Goal: Task Accomplishment & Management: Use online tool/utility

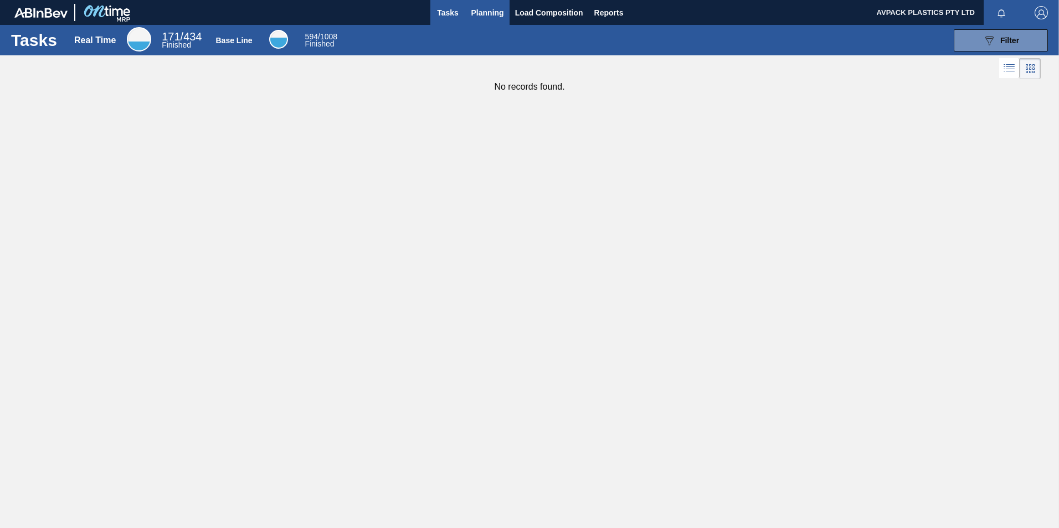
click at [488, 17] on span "Planning" at bounding box center [487, 12] width 33 height 13
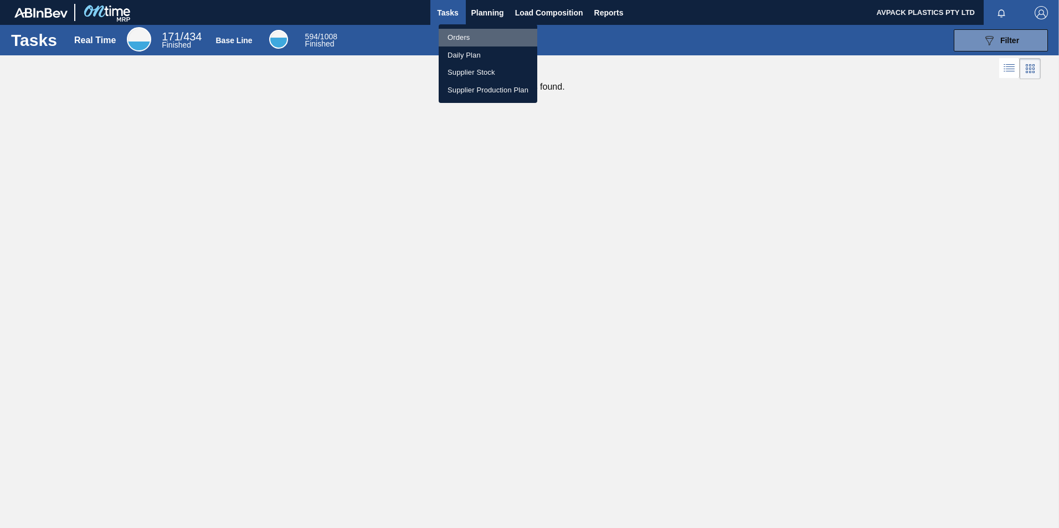
click at [455, 37] on li "Orders" at bounding box center [488, 38] width 99 height 18
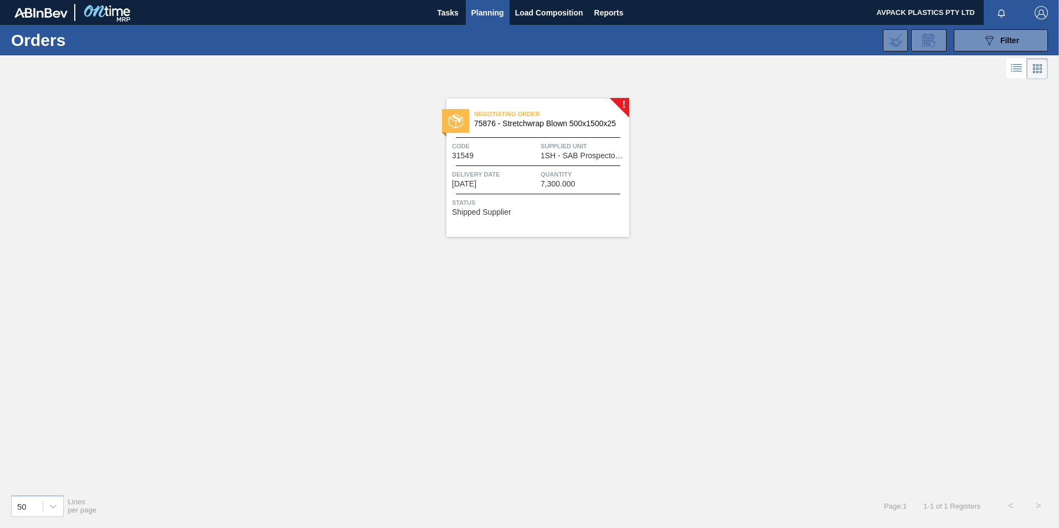
click at [519, 173] on span "Delivery Date" at bounding box center [495, 174] width 86 height 11
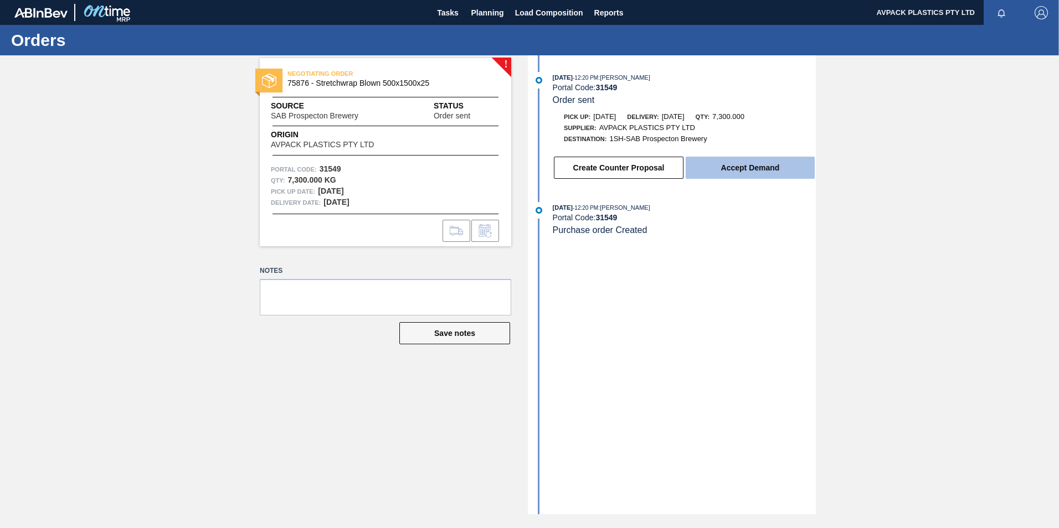
click at [772, 167] on button "Accept Demand" at bounding box center [750, 168] width 129 height 22
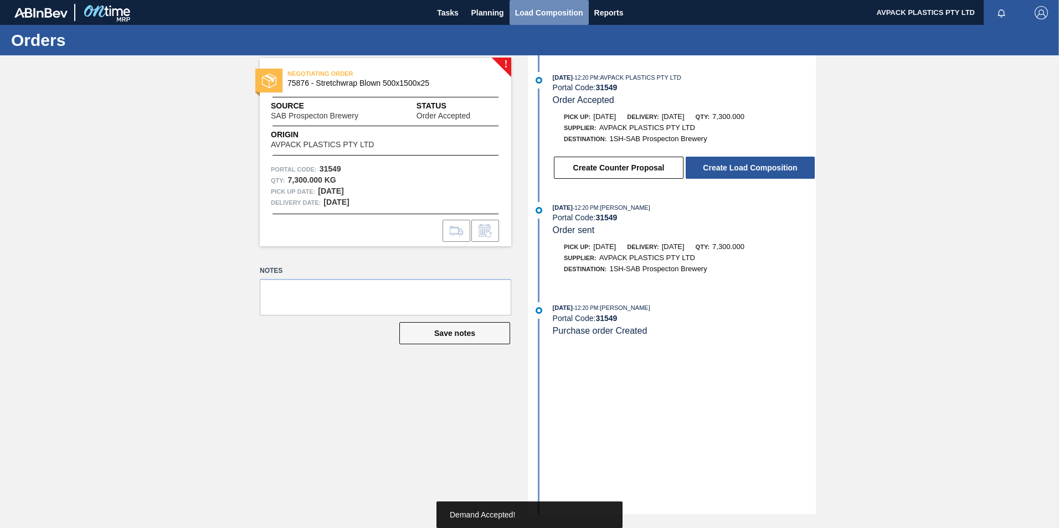
click at [555, 9] on span "Load Composition" at bounding box center [549, 12] width 68 height 13
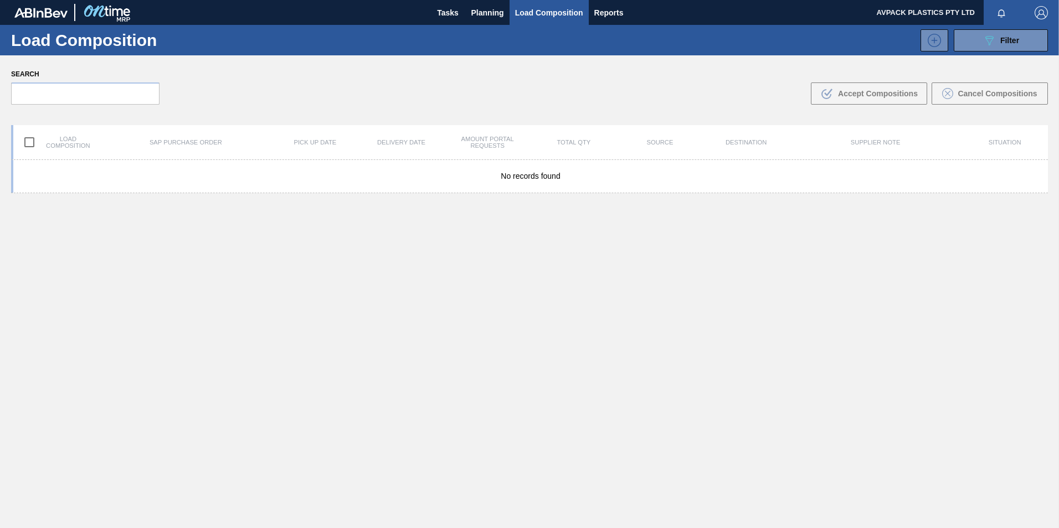
click at [26, 142] on input "checkbox" at bounding box center [29, 142] width 23 height 23
checkbox input "true"
click at [483, 13] on span "Planning" at bounding box center [487, 12] width 33 height 13
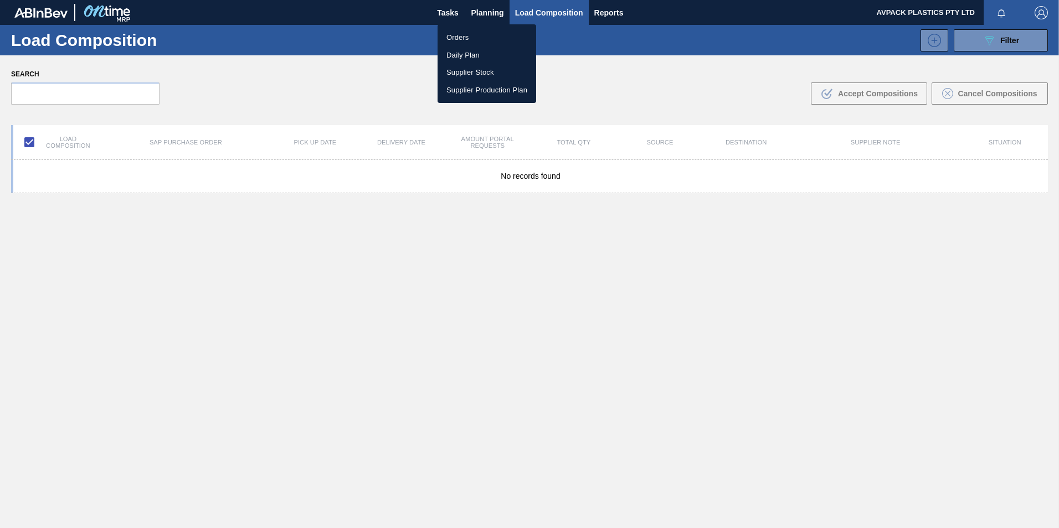
click at [489, 33] on li "Orders" at bounding box center [487, 38] width 99 height 18
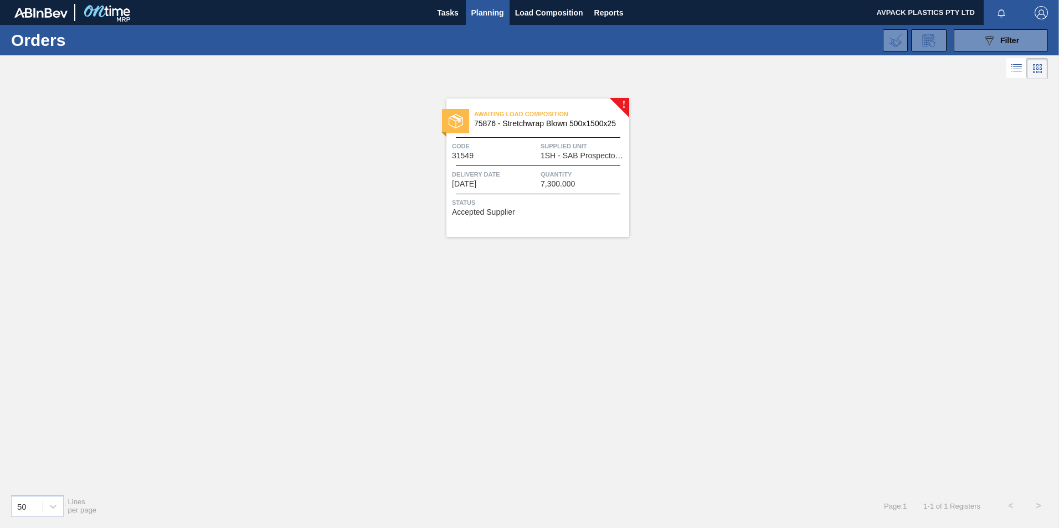
click at [555, 156] on span "1SH - SAB Prospecton Brewery" at bounding box center [584, 156] width 86 height 8
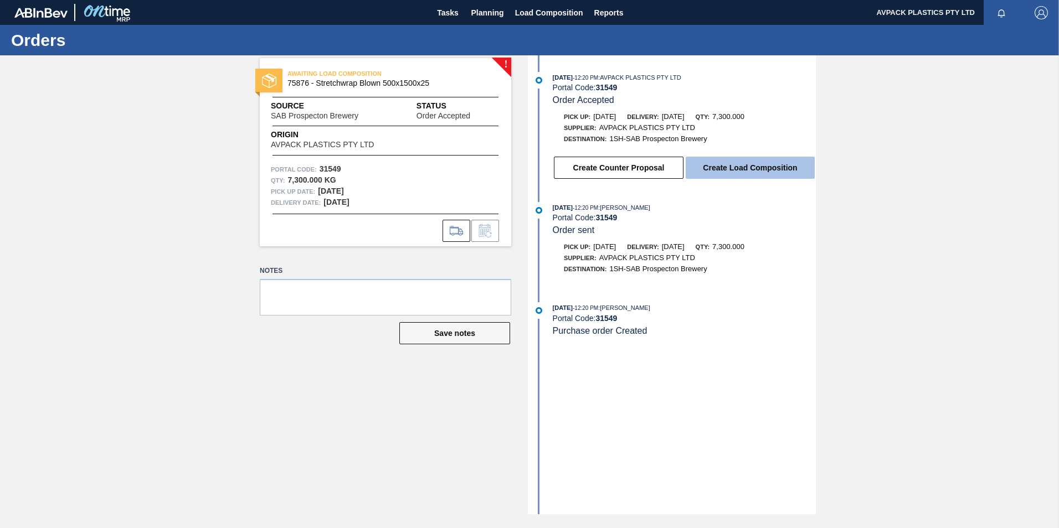
click at [763, 169] on button "Create Load Composition" at bounding box center [750, 168] width 129 height 22
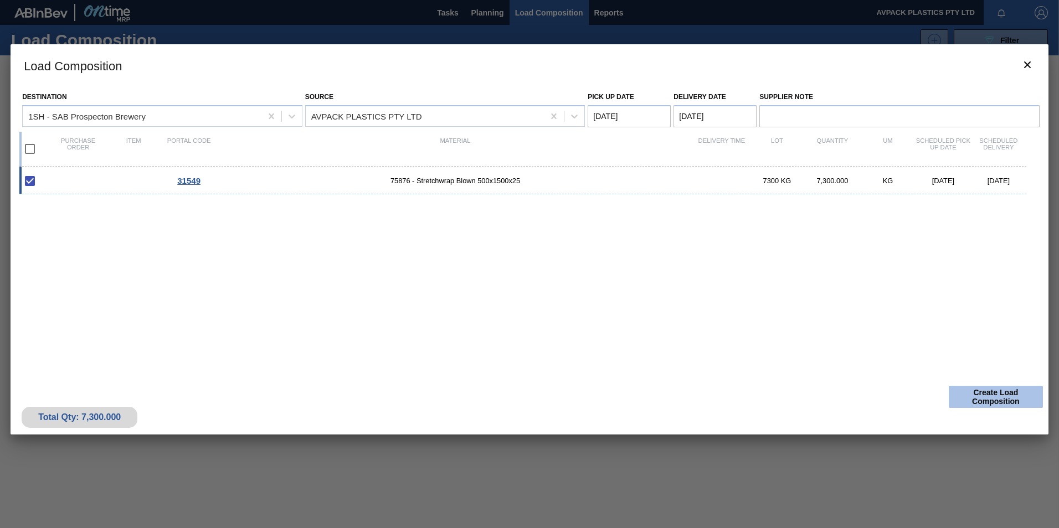
click at [1012, 391] on button "Create Load Composition" at bounding box center [996, 397] width 94 height 22
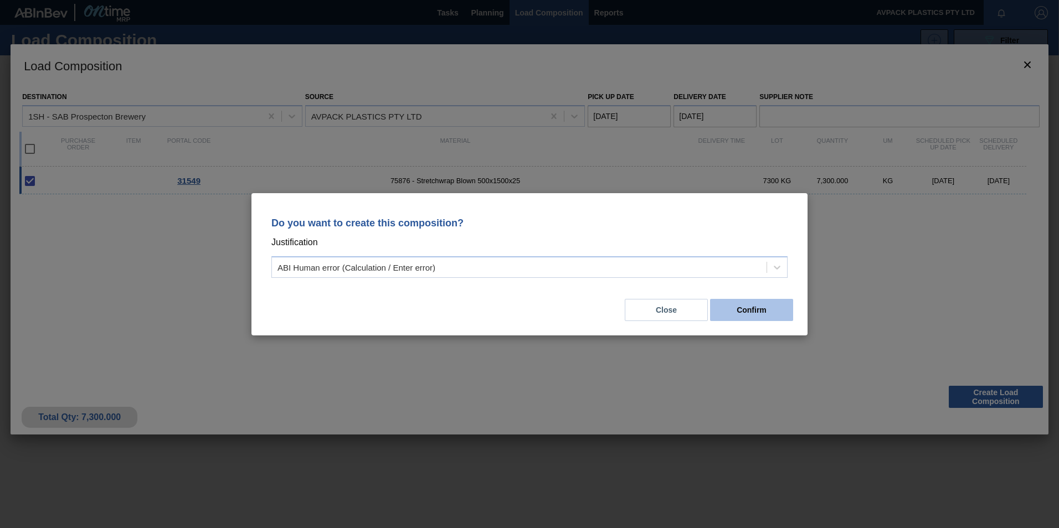
click at [747, 316] on button "Confirm" at bounding box center [751, 310] width 83 height 22
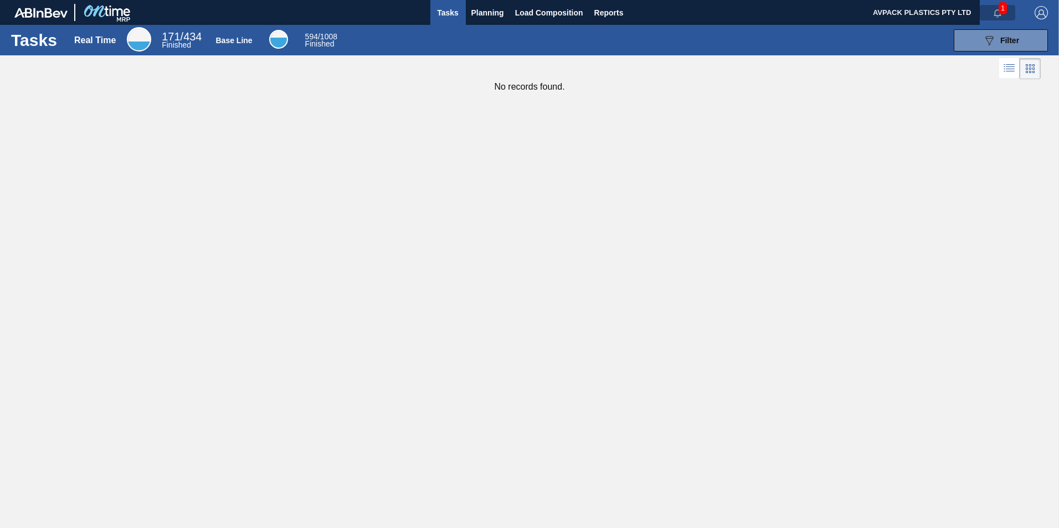
click at [995, 11] on icon "button" at bounding box center [997, 13] width 9 height 9
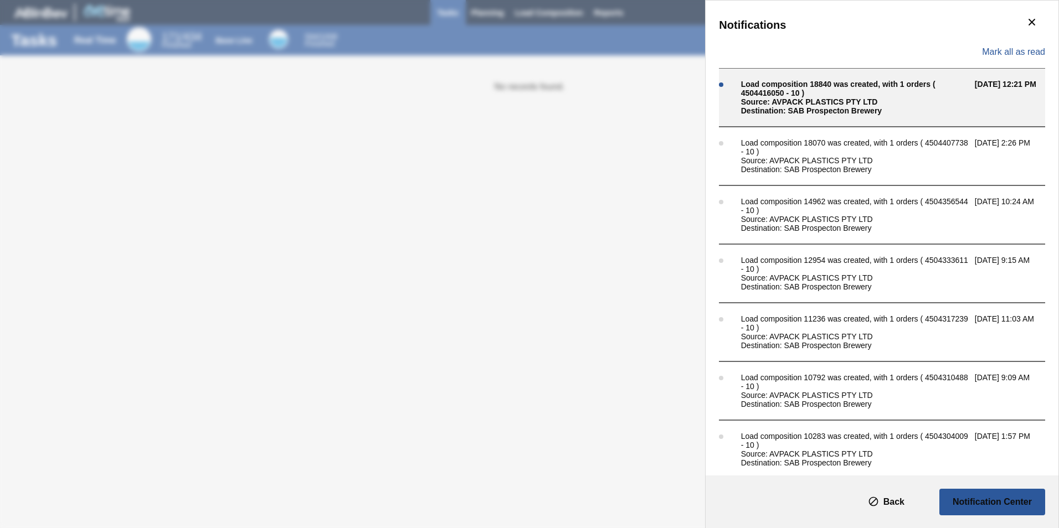
click at [926, 106] on div "Destination: SAB Prospecton Brewery" at bounding box center [855, 110] width 228 height 9
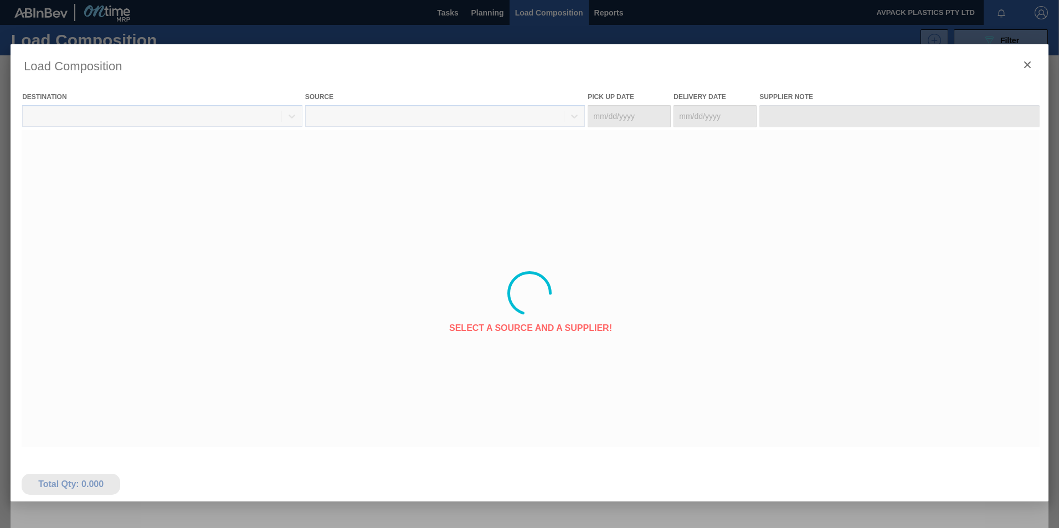
type Date "[DATE]"
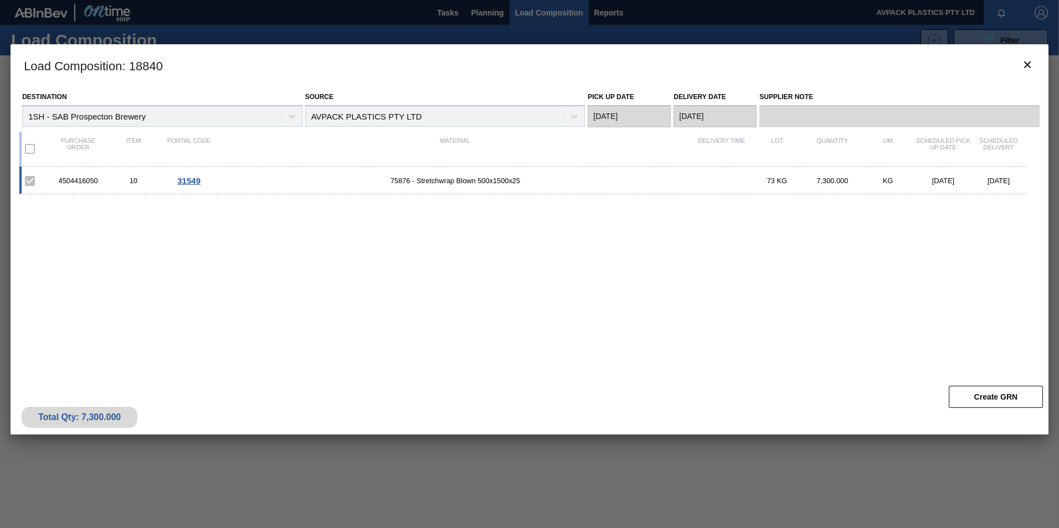
click at [92, 184] on div "4504416050" at bounding box center [77, 181] width 55 height 8
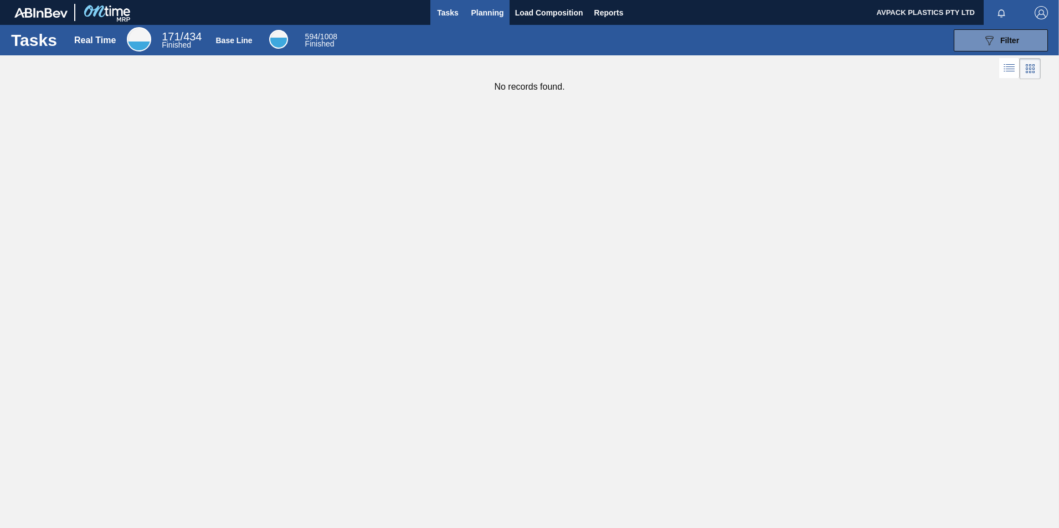
click at [483, 11] on span "Planning" at bounding box center [487, 12] width 33 height 13
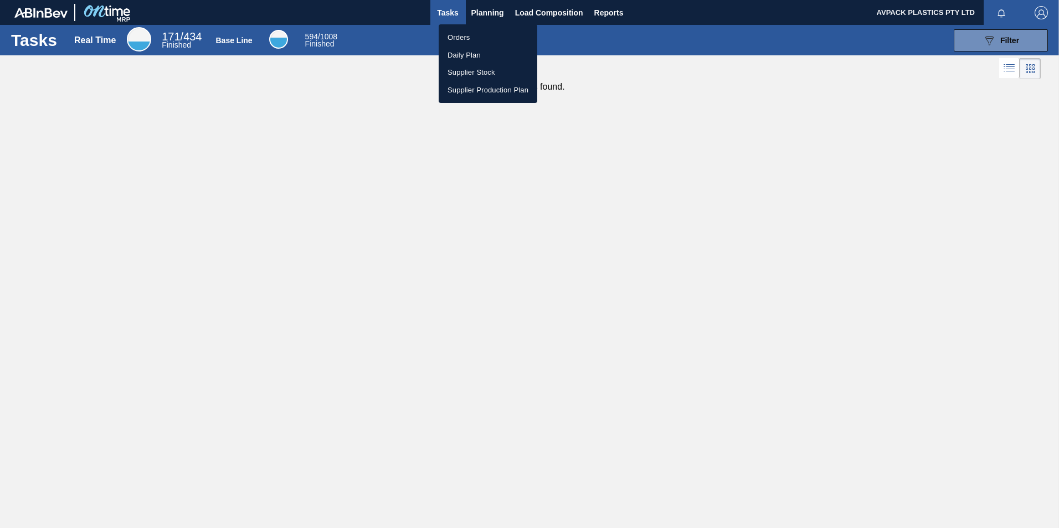
click at [484, 33] on li "Orders" at bounding box center [488, 38] width 99 height 18
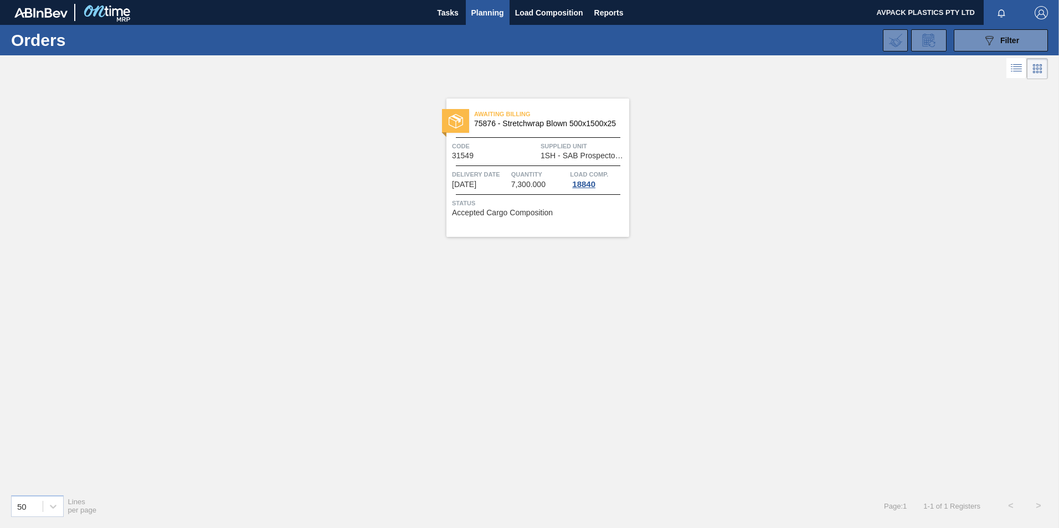
click at [532, 171] on span "Quantity" at bounding box center [539, 174] width 57 height 11
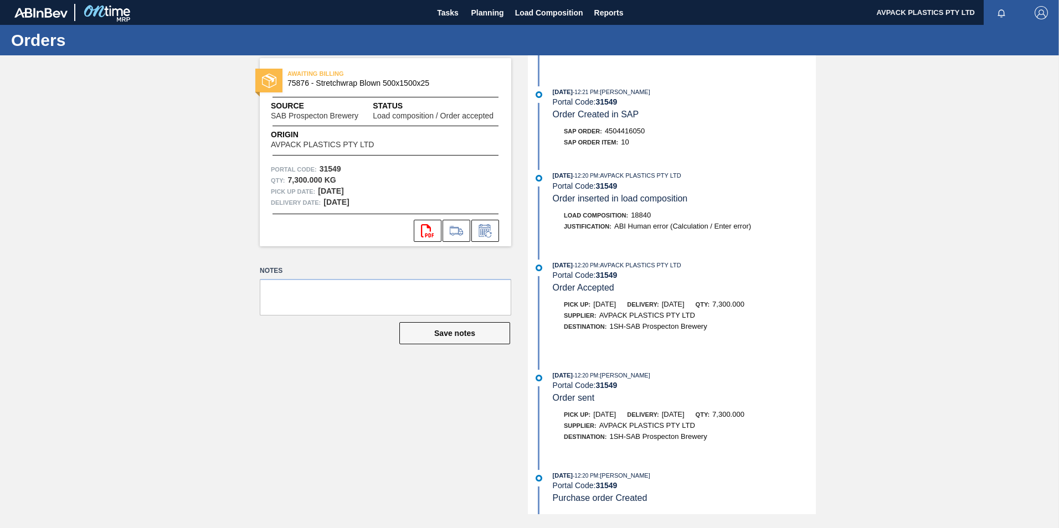
scroll to position [75, 0]
click at [598, 478] on span "- 12:20 PM" at bounding box center [585, 476] width 25 height 6
click at [599, 483] on strong "31549" at bounding box center [607, 485] width 22 height 9
click at [490, 11] on span "Planning" at bounding box center [487, 12] width 33 height 13
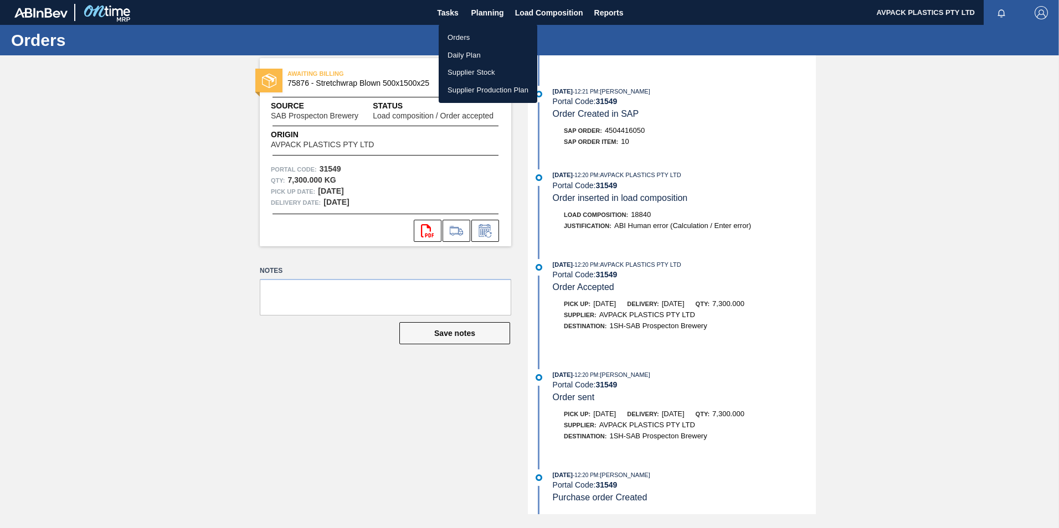
click at [1002, 10] on div at bounding box center [529, 264] width 1059 height 528
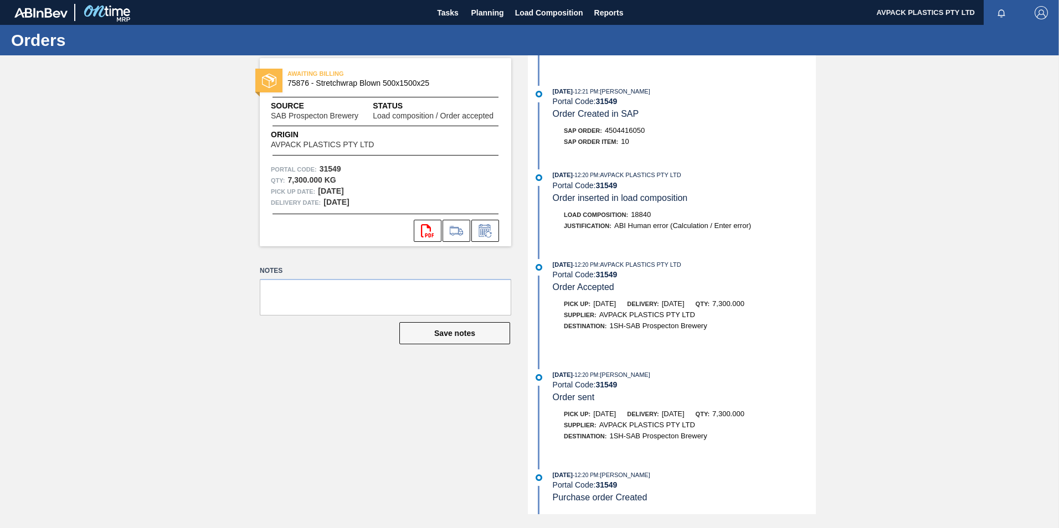
click at [1001, 0] on body "Tasks Planning Load Composition Reports AVPACK PLASTICS PTY LTD Mark all as rea…" at bounding box center [529, 0] width 1059 height 0
click at [1001, 11] on icon "button" at bounding box center [1001, 13] width 9 height 9
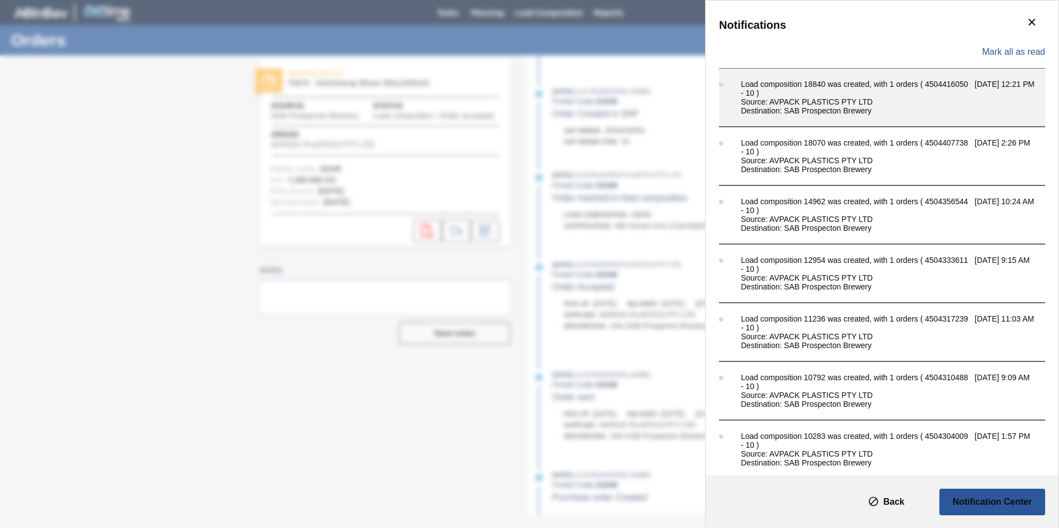
click at [848, 104] on div "Source: AVPACK PLASTICS PTY LTD" at bounding box center [855, 101] width 228 height 9
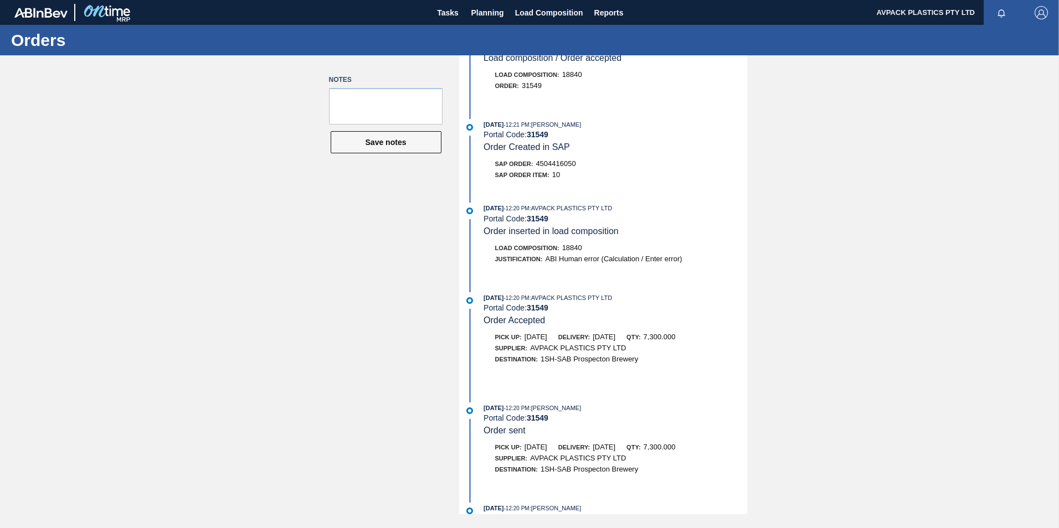
scroll to position [75, 0]
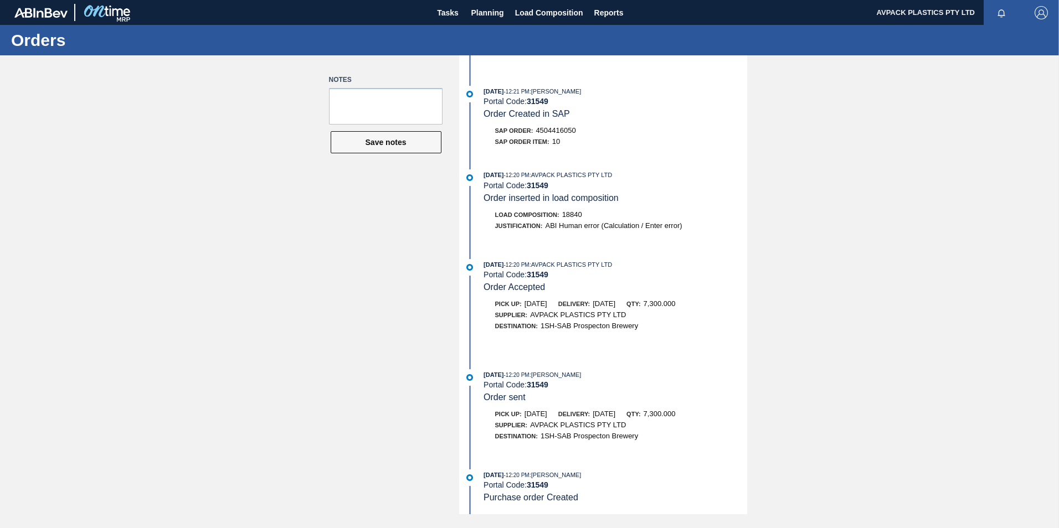
click at [537, 490] on strong "31549" at bounding box center [538, 485] width 22 height 9
click at [494, 484] on div "Portal Code: 31549" at bounding box center [615, 485] width 263 height 9
click at [438, 12] on span "Tasks" at bounding box center [448, 12] width 24 height 13
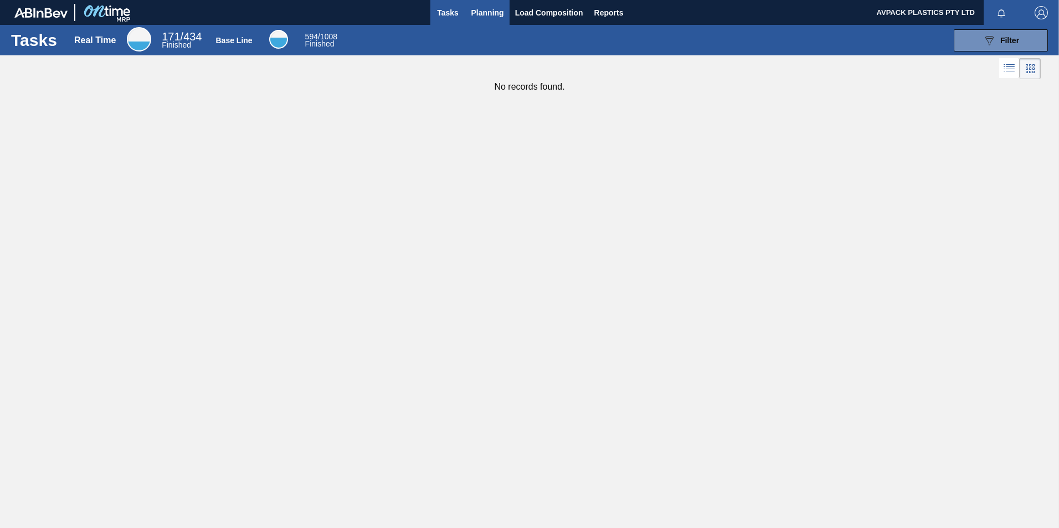
click at [476, 6] on span "Planning" at bounding box center [487, 12] width 33 height 13
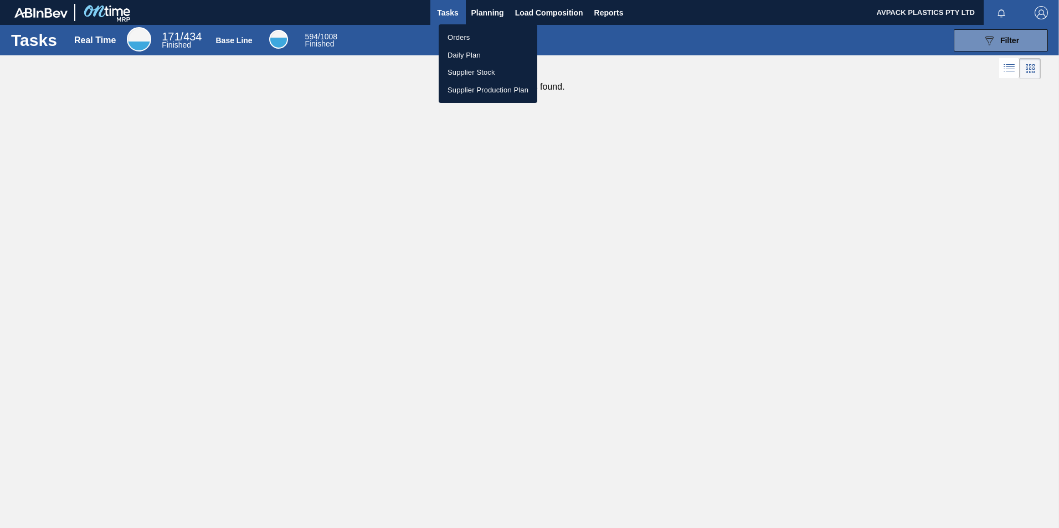
click at [463, 38] on li "Orders" at bounding box center [488, 38] width 99 height 18
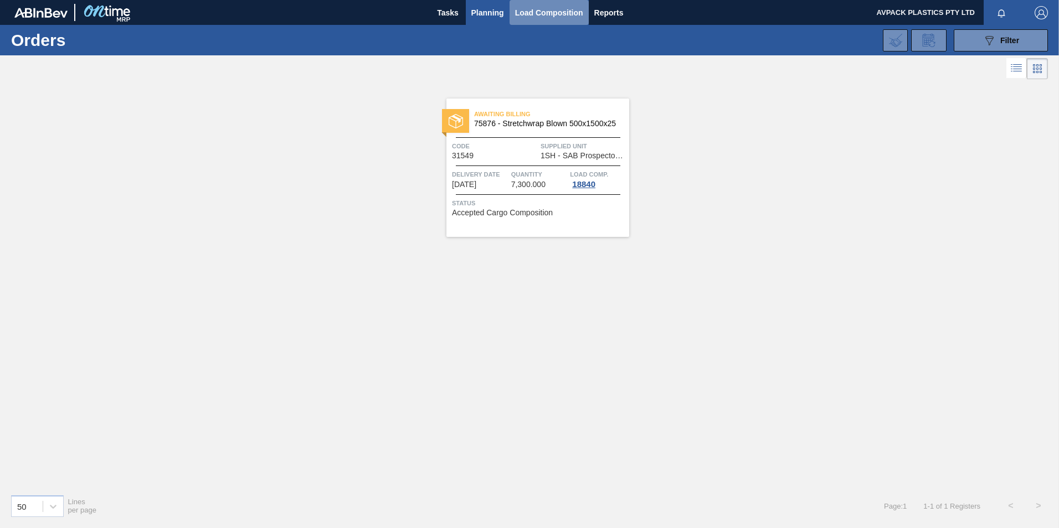
click at [538, 13] on span "Load Composition" at bounding box center [549, 12] width 68 height 13
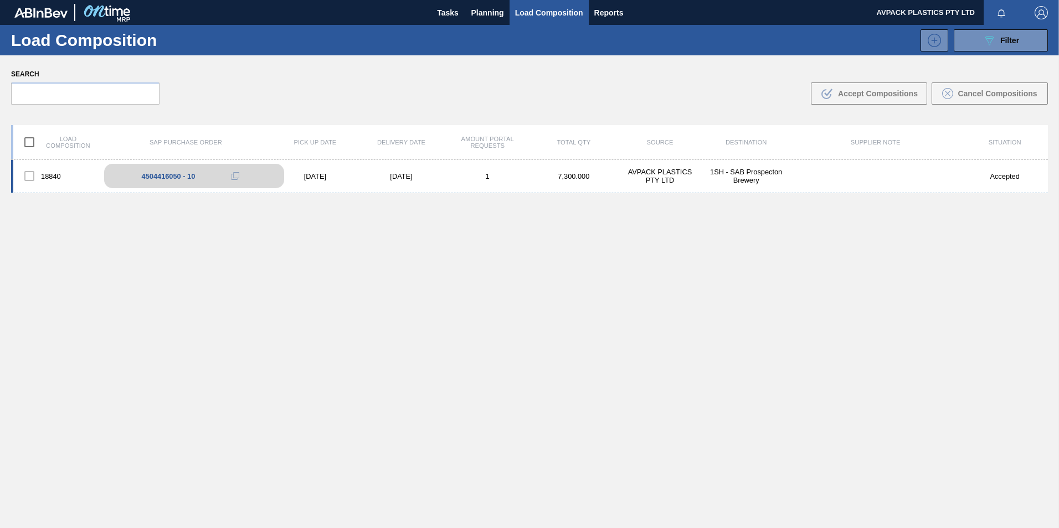
click at [172, 174] on div "4504416050 - 10" at bounding box center [169, 176] width 54 height 8
click at [232, 174] on span at bounding box center [236, 176] width 8 height 8
click at [237, 173] on icon at bounding box center [236, 176] width 8 height 8
click at [174, 177] on div "4504416050 - 10" at bounding box center [169, 176] width 54 height 8
click at [1017, 174] on div "Accepted" at bounding box center [1005, 176] width 86 height 8
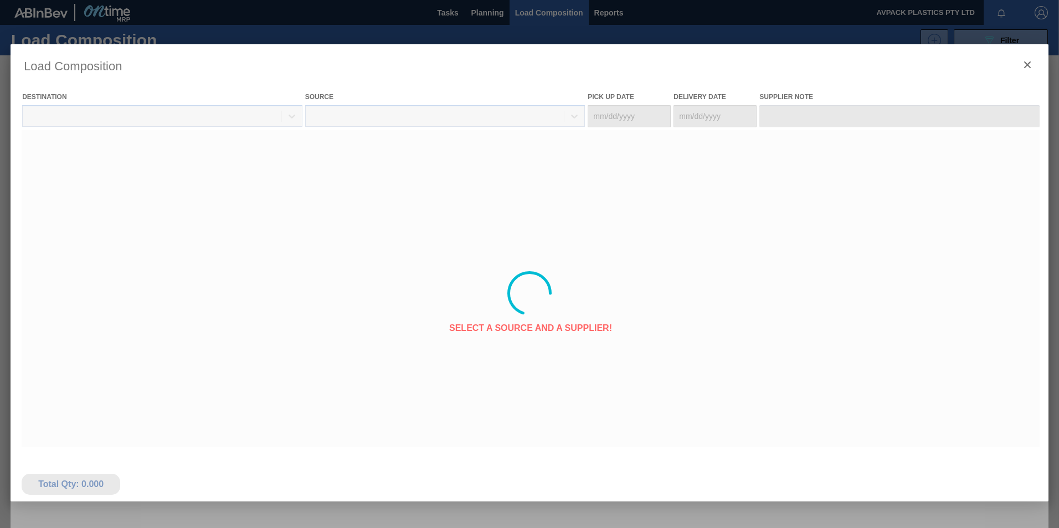
type Date "[DATE]"
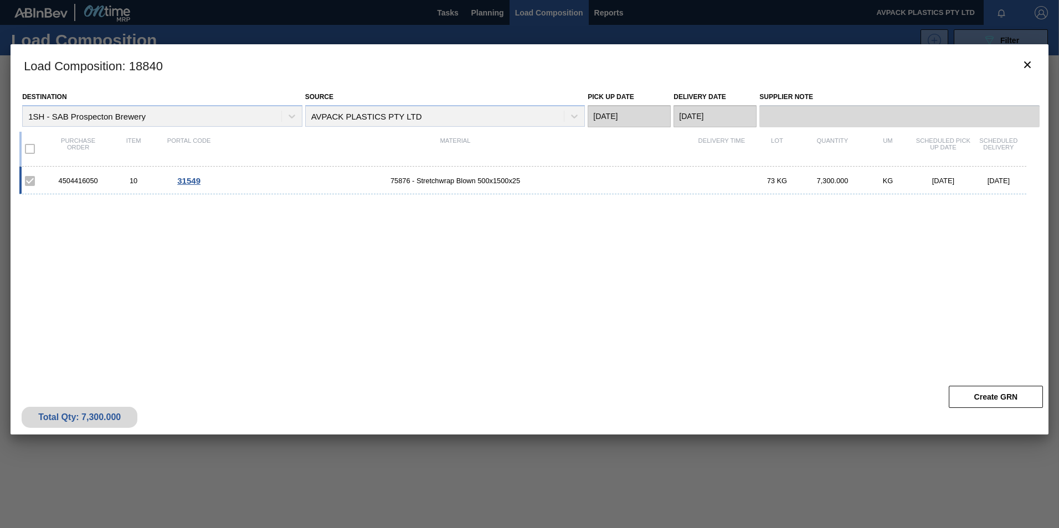
click at [88, 181] on div "4504416050" at bounding box center [77, 181] width 55 height 8
drag, startPoint x: 101, startPoint y: 181, endPoint x: 52, endPoint y: 177, distance: 48.9
click at [52, 177] on div "4504416050" at bounding box center [77, 181] width 55 height 8
drag, startPoint x: 52, startPoint y: 177, endPoint x: 69, endPoint y: 181, distance: 17.1
copy div "4504416050"
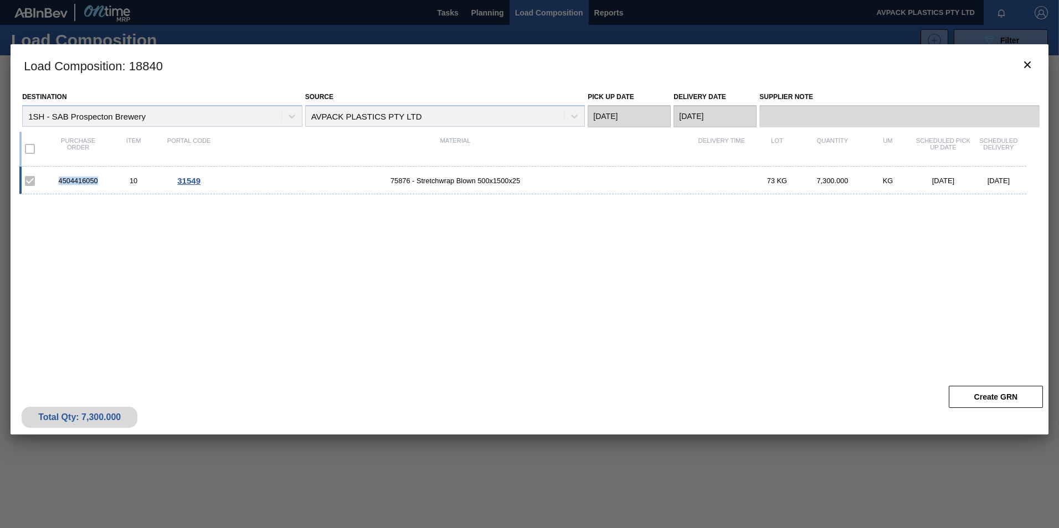
copy div "4504416050"
